Goal: Register for event/course

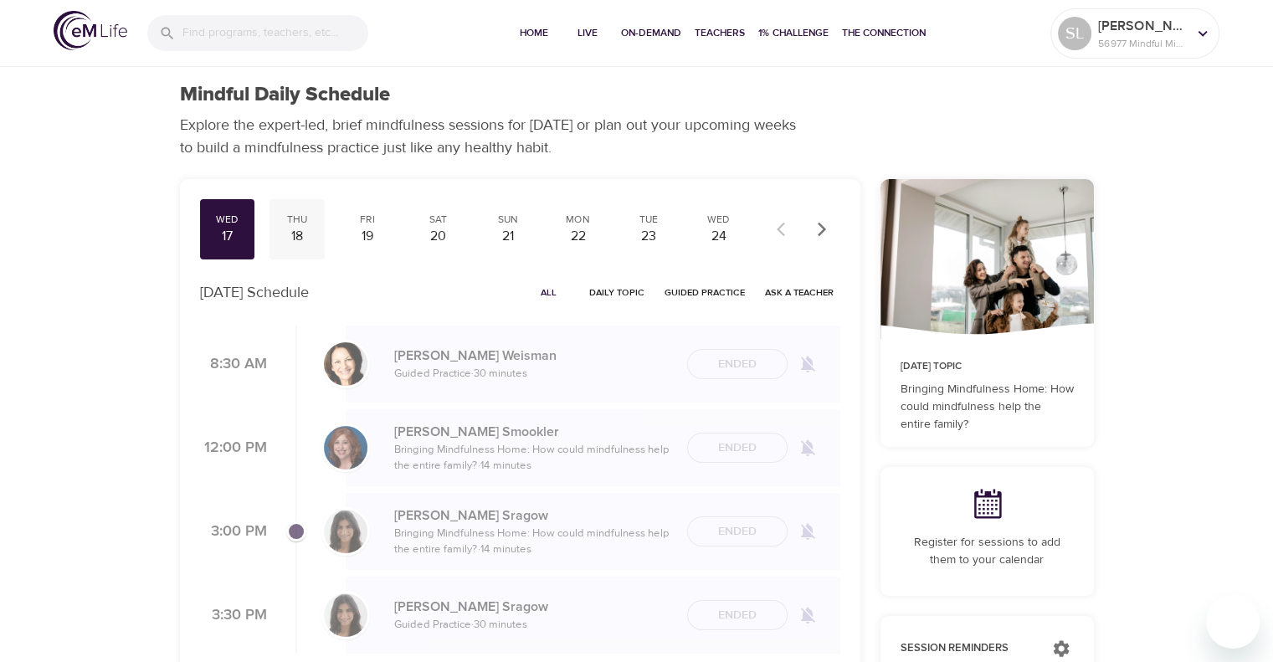
click at [295, 240] on div "18" at bounding box center [297, 236] width 42 height 19
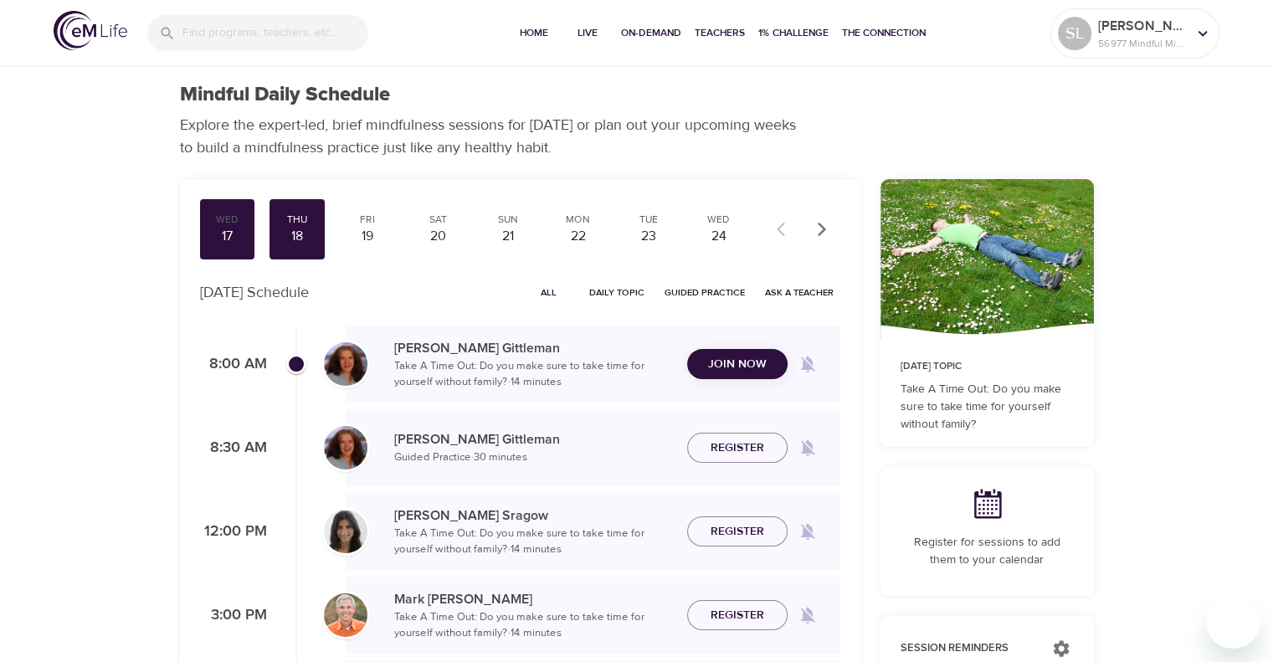
click at [710, 367] on button "Join Now" at bounding box center [737, 364] width 100 height 31
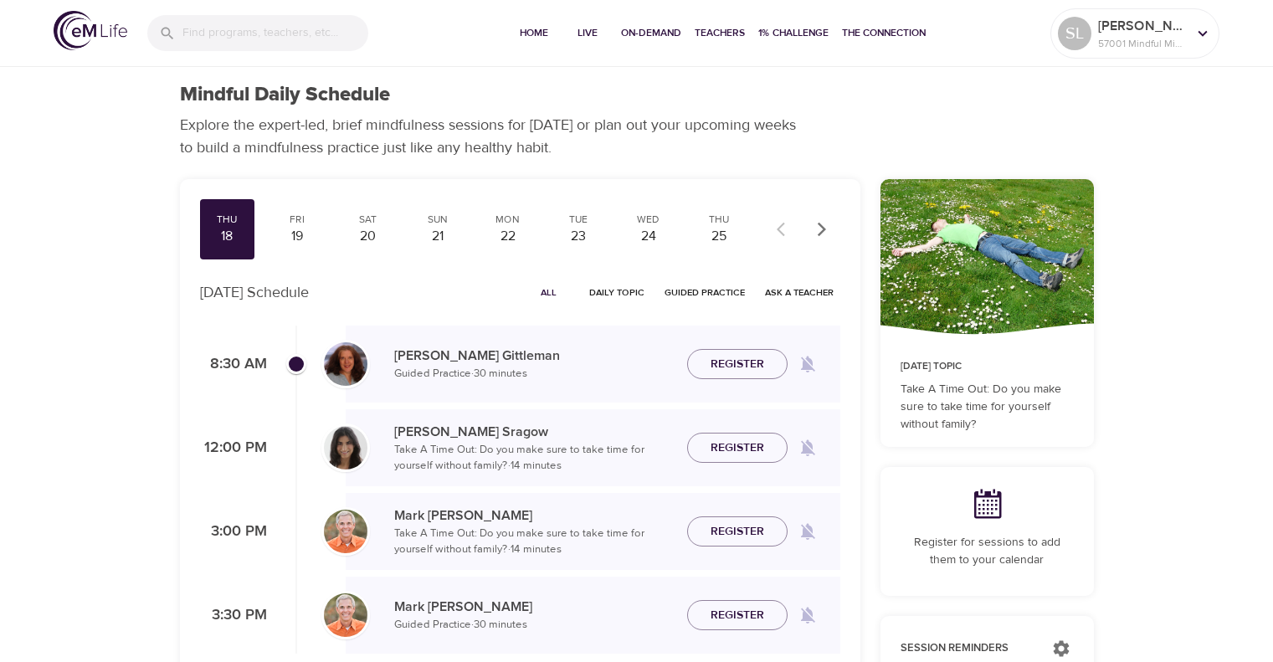
checkbox input "true"
click at [300, 224] on div "Fri" at bounding box center [297, 220] width 42 height 14
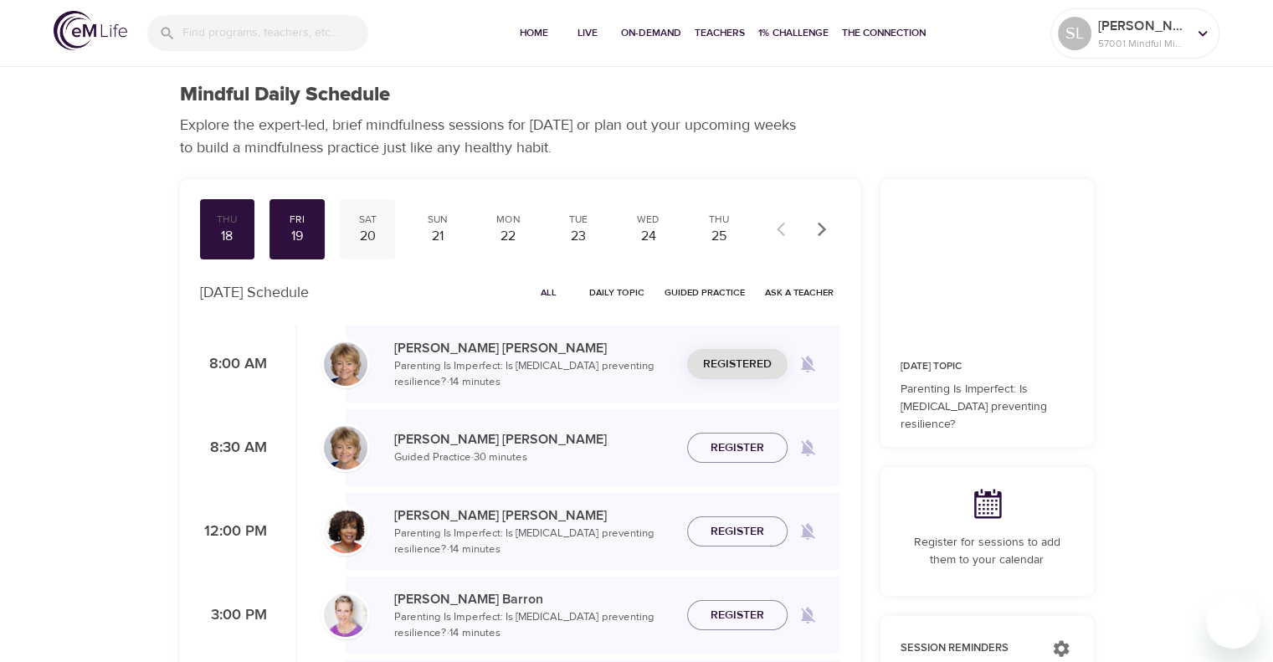
click at [373, 222] on div "Sat" at bounding box center [368, 220] width 42 height 14
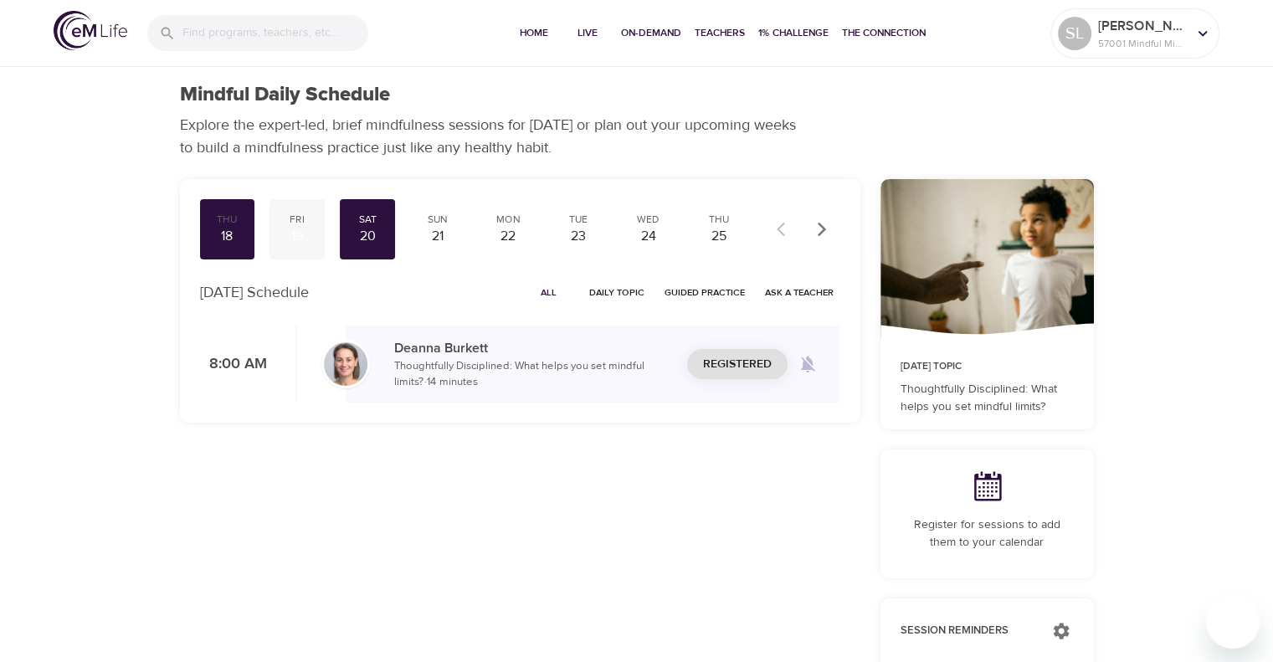
click at [298, 227] on div "Fri 19" at bounding box center [297, 229] width 55 height 60
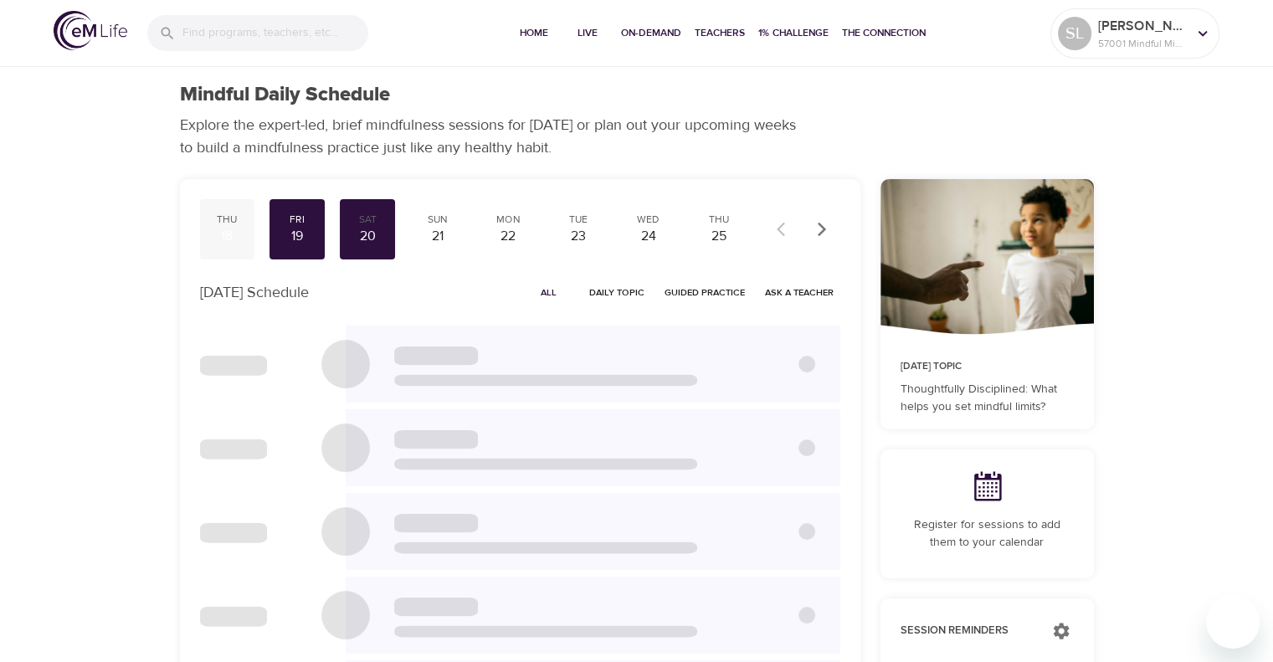
click at [237, 226] on div "Thu" at bounding box center [228, 220] width 42 height 14
